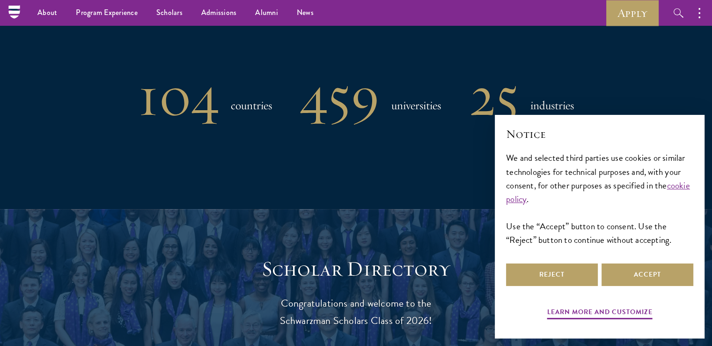
scroll to position [791, 0]
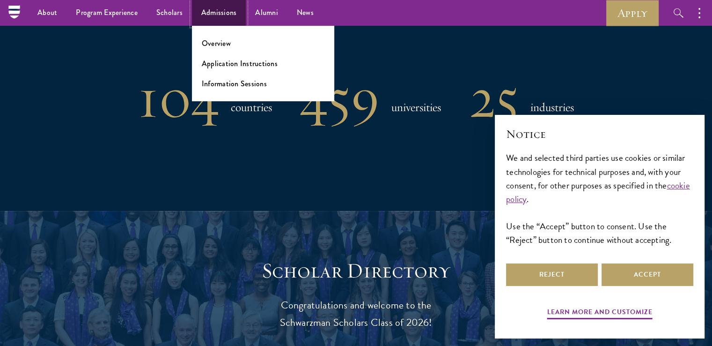
click at [222, 14] on link "Admissions" at bounding box center [219, 13] width 54 height 26
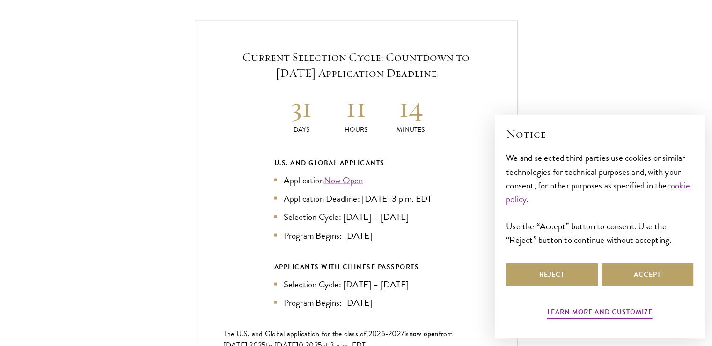
scroll to position [2012, 0]
click at [351, 173] on link "Now Open" at bounding box center [343, 180] width 39 height 14
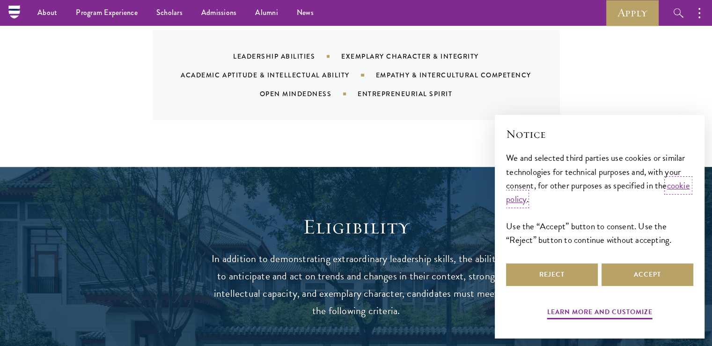
scroll to position [1034, 0]
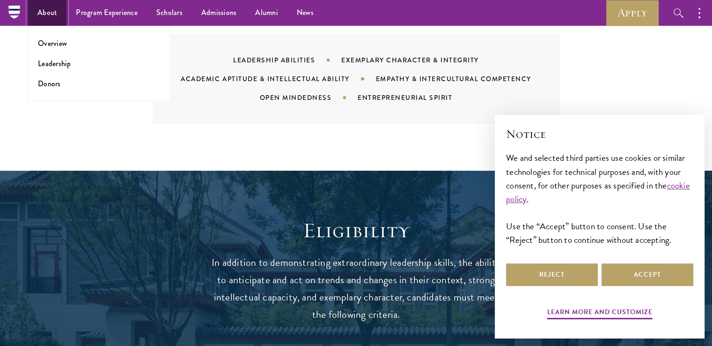
click at [56, 15] on link "About" at bounding box center [47, 13] width 38 height 26
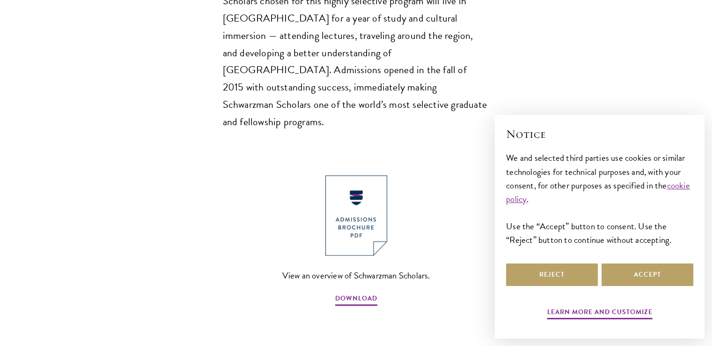
scroll to position [923, 0]
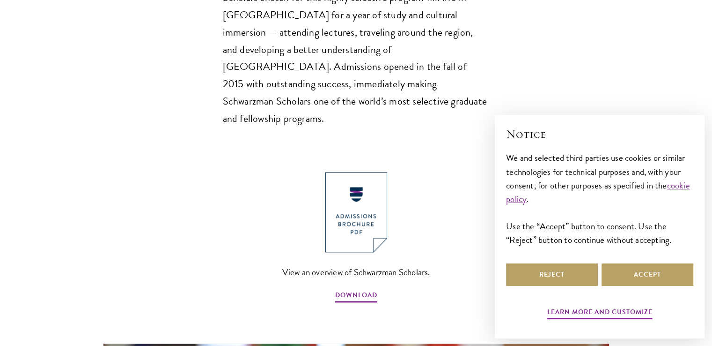
click at [161, 196] on div "View an overview of Schwarzman Scholars. DOWNLOAD" at bounding box center [356, 238] width 619 height 132
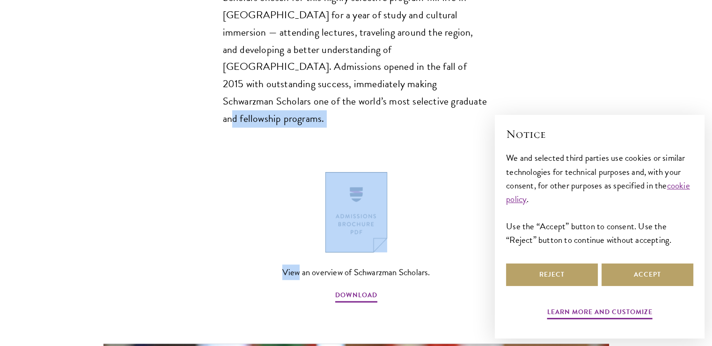
click at [161, 196] on div "View an overview of Schwarzman Scholars. DOWNLOAD" at bounding box center [356, 238] width 619 height 132
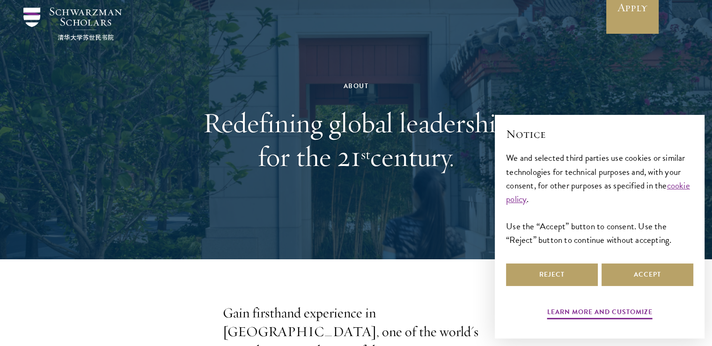
scroll to position [0, 0]
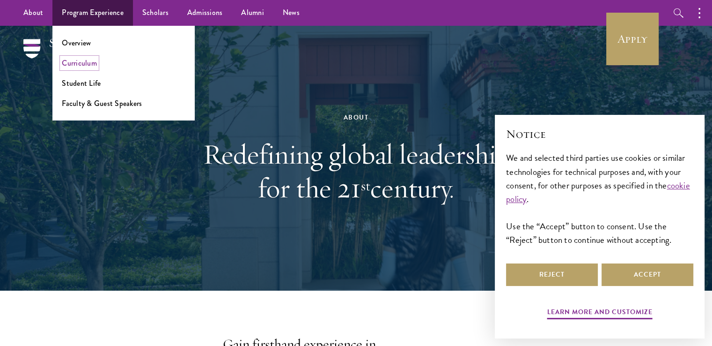
click at [78, 59] on link "Curriculum" at bounding box center [79, 63] width 35 height 11
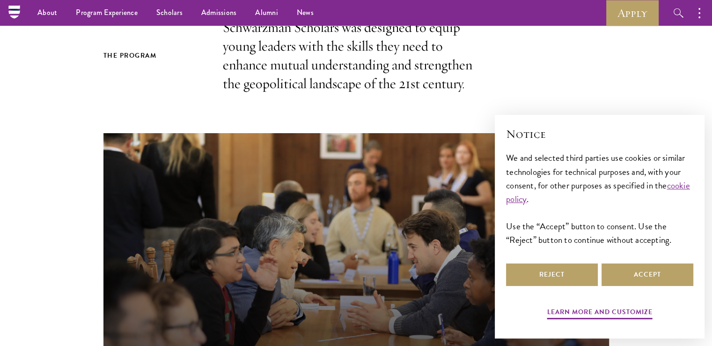
scroll to position [266, 0]
drag, startPoint x: 243, startPoint y: 88, endPoint x: 338, endPoint y: 85, distance: 95.1
click at [338, 85] on p "Schwarzman Scholars was designed to equip young leaders with the skills they ne…" at bounding box center [356, 56] width 267 height 75
